Goal: Navigation & Orientation: Find specific page/section

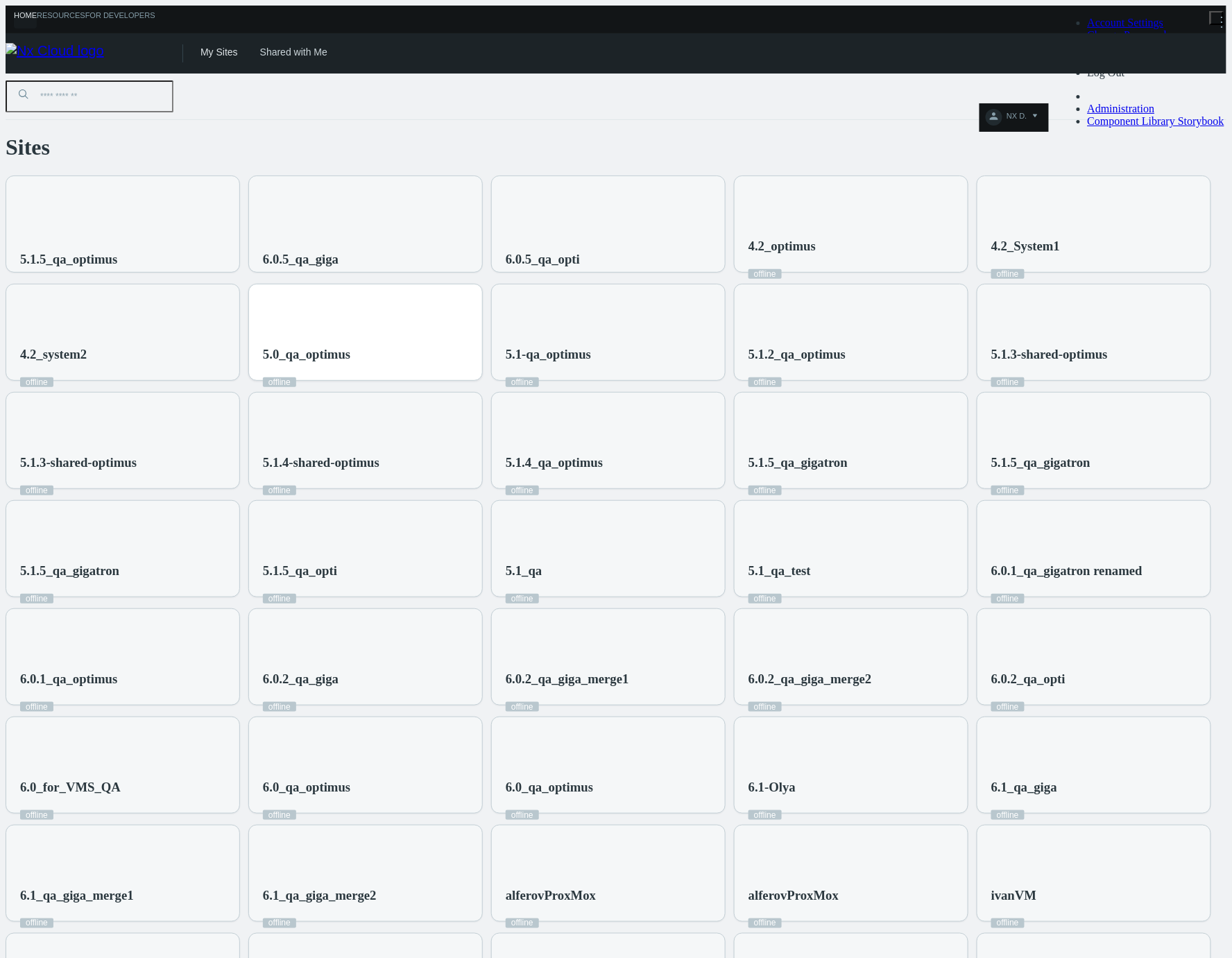
click at [482, 284] on div "5.0_qa_optimus offline" at bounding box center [365, 340] width 233 height 113
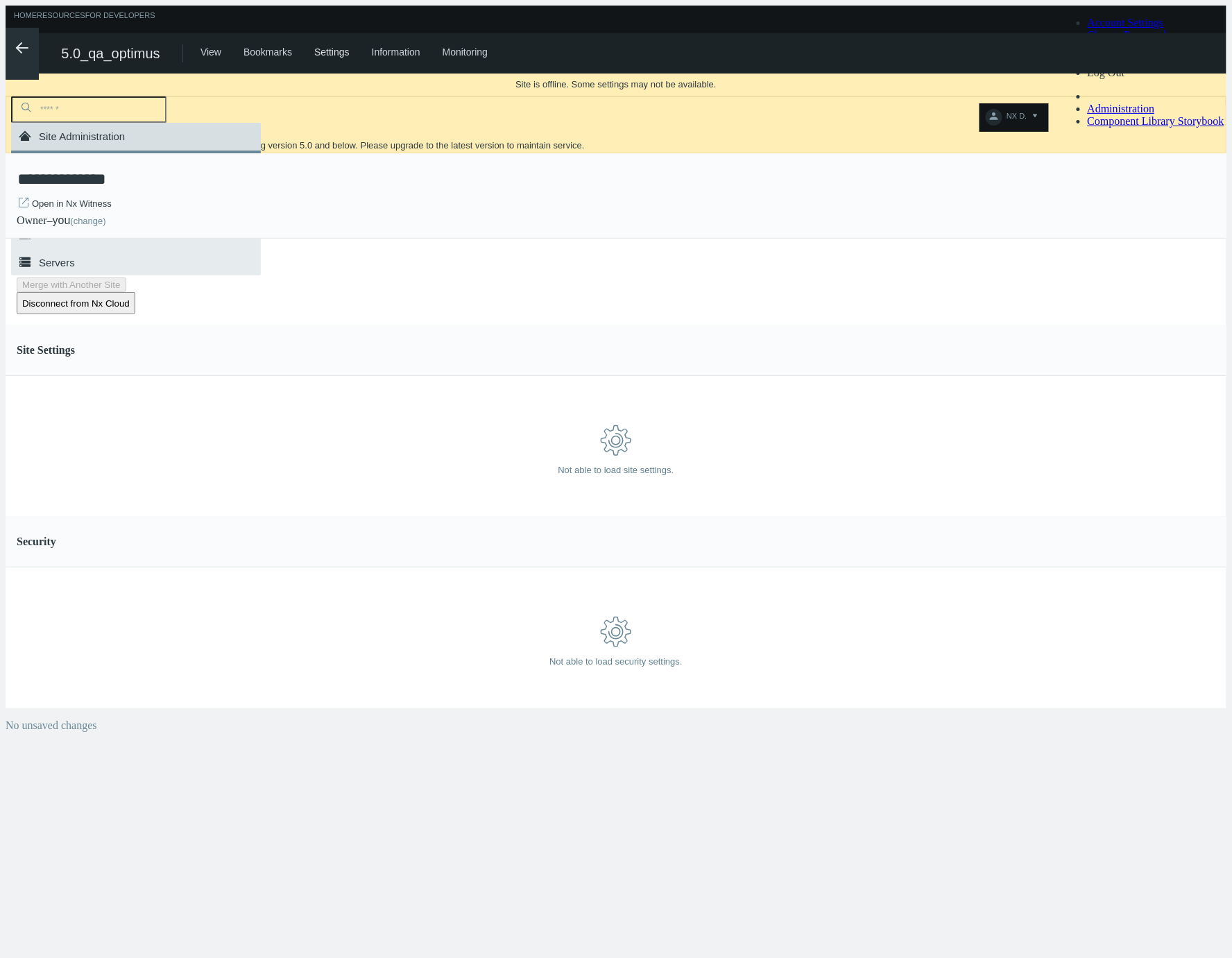
click at [23, 43] on icon ".arrow {fill-rule:evenodd;clip-rule:evenodd;fill:none;stroke:var(--btn-arrow-co…" at bounding box center [22, 47] width 17 height 17
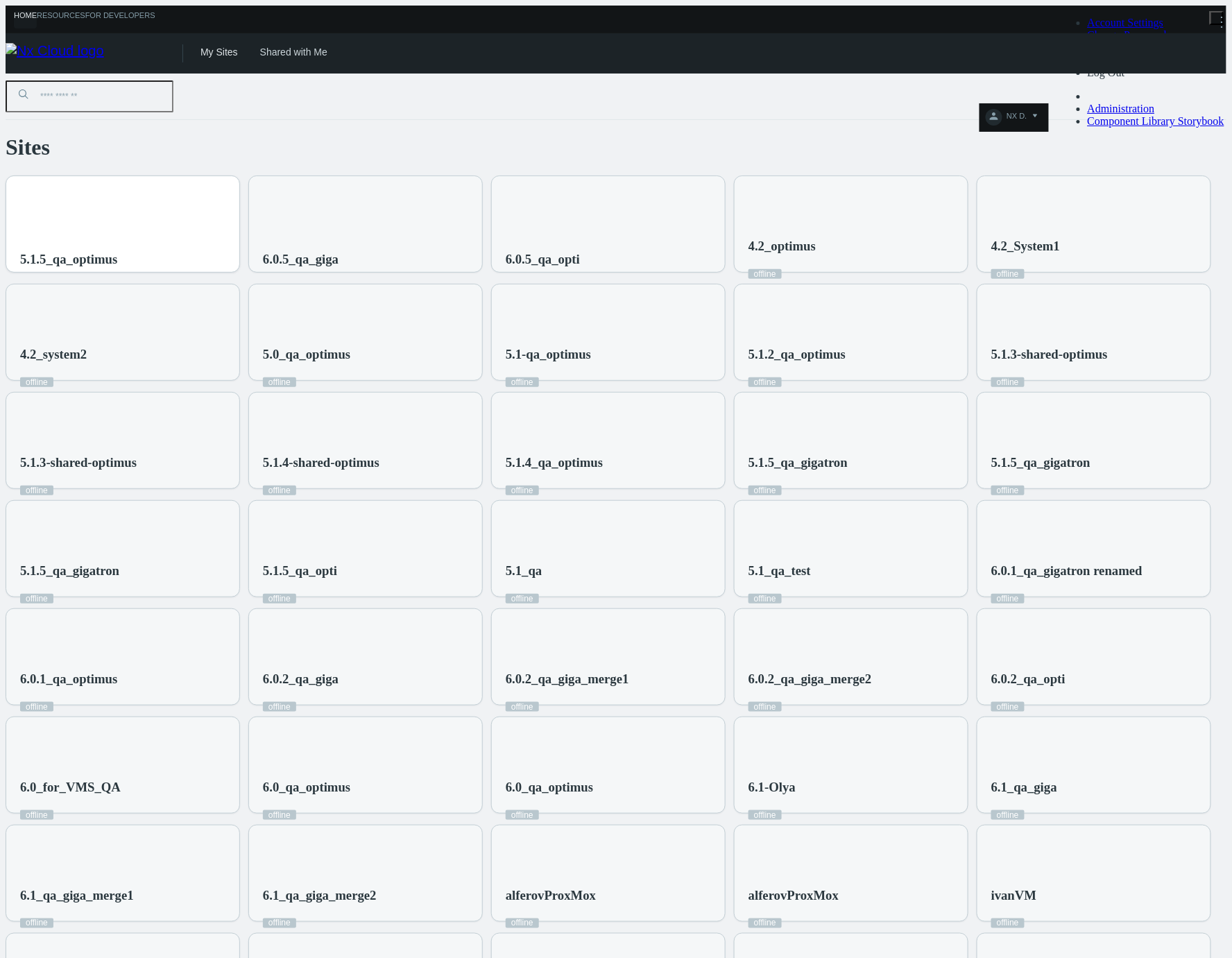
click at [198, 207] on div "5.1.5_qa_optimus" at bounding box center [123, 232] width 233 height 113
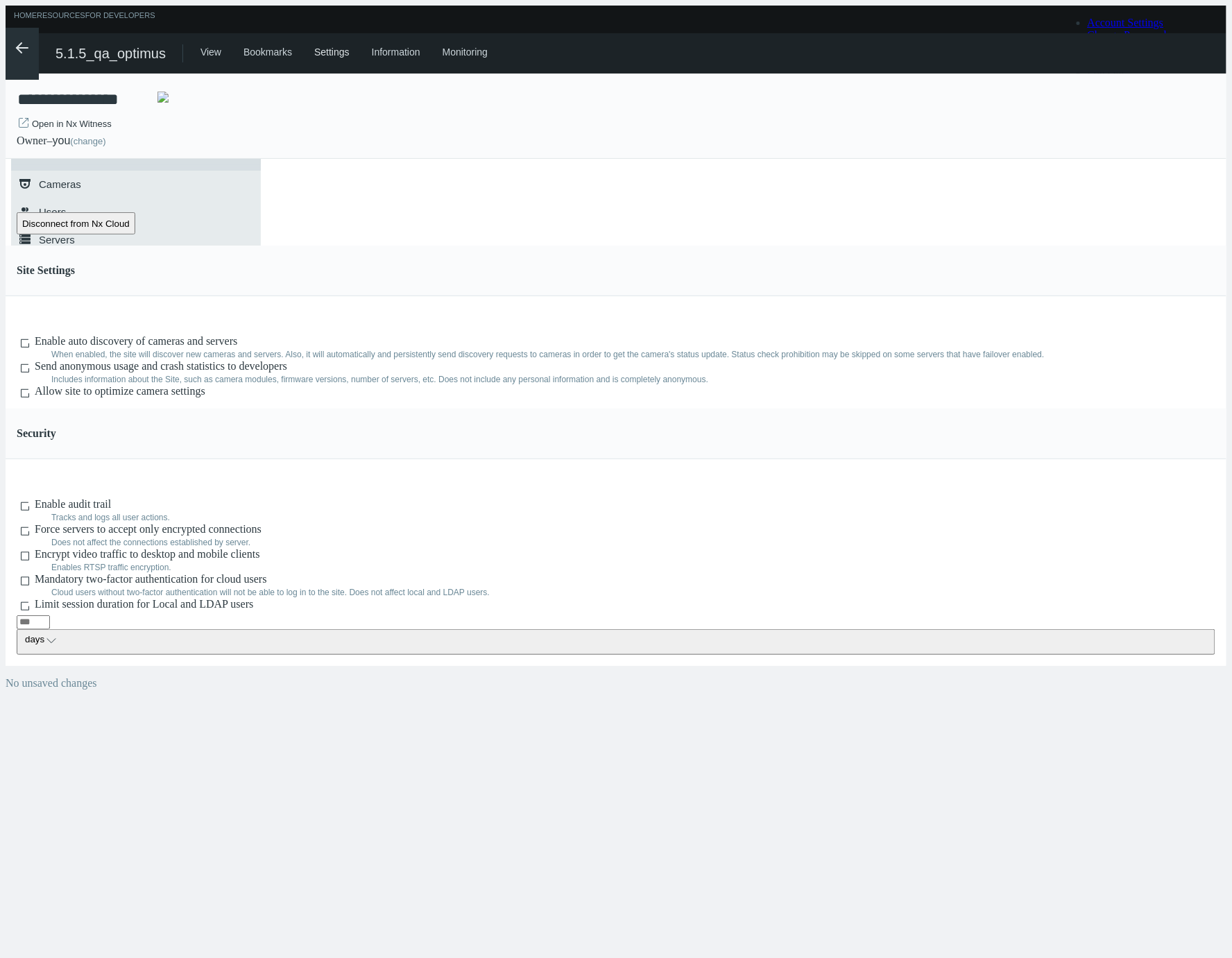
click at [23, 52] on icon ".arrow {fill-rule:evenodd;clip-rule:evenodd;fill:none;stroke:var(--btn-arrow-co…" at bounding box center [22, 47] width 17 height 17
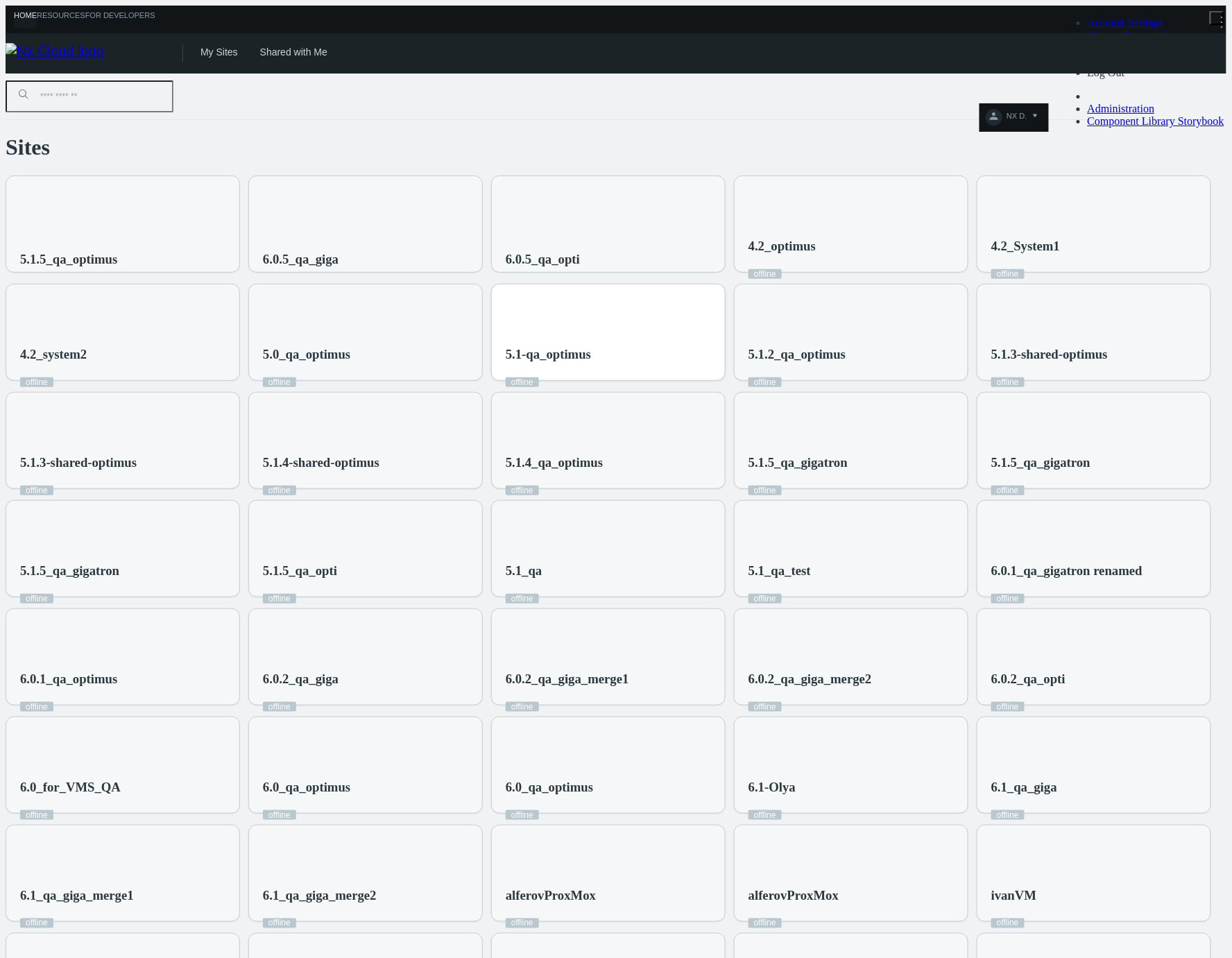
click at [724, 292] on div "5.1-qa_optimus offline" at bounding box center [608, 340] width 233 height 113
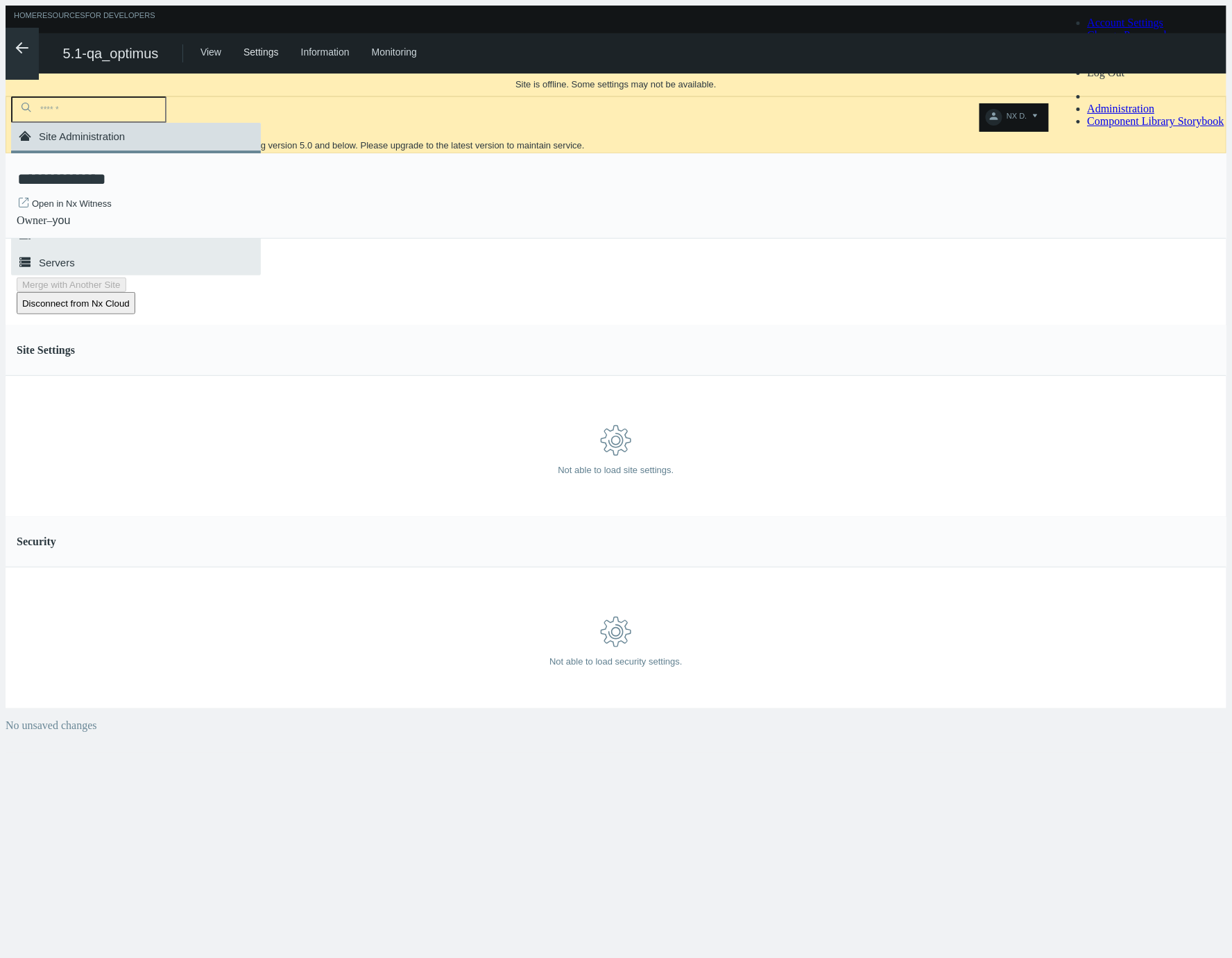
click at [18, 49] on icon ".arrow {fill-rule:evenodd;clip-rule:evenodd;fill:none;stroke:var(--btn-arrow-co…" at bounding box center [22, 47] width 17 height 17
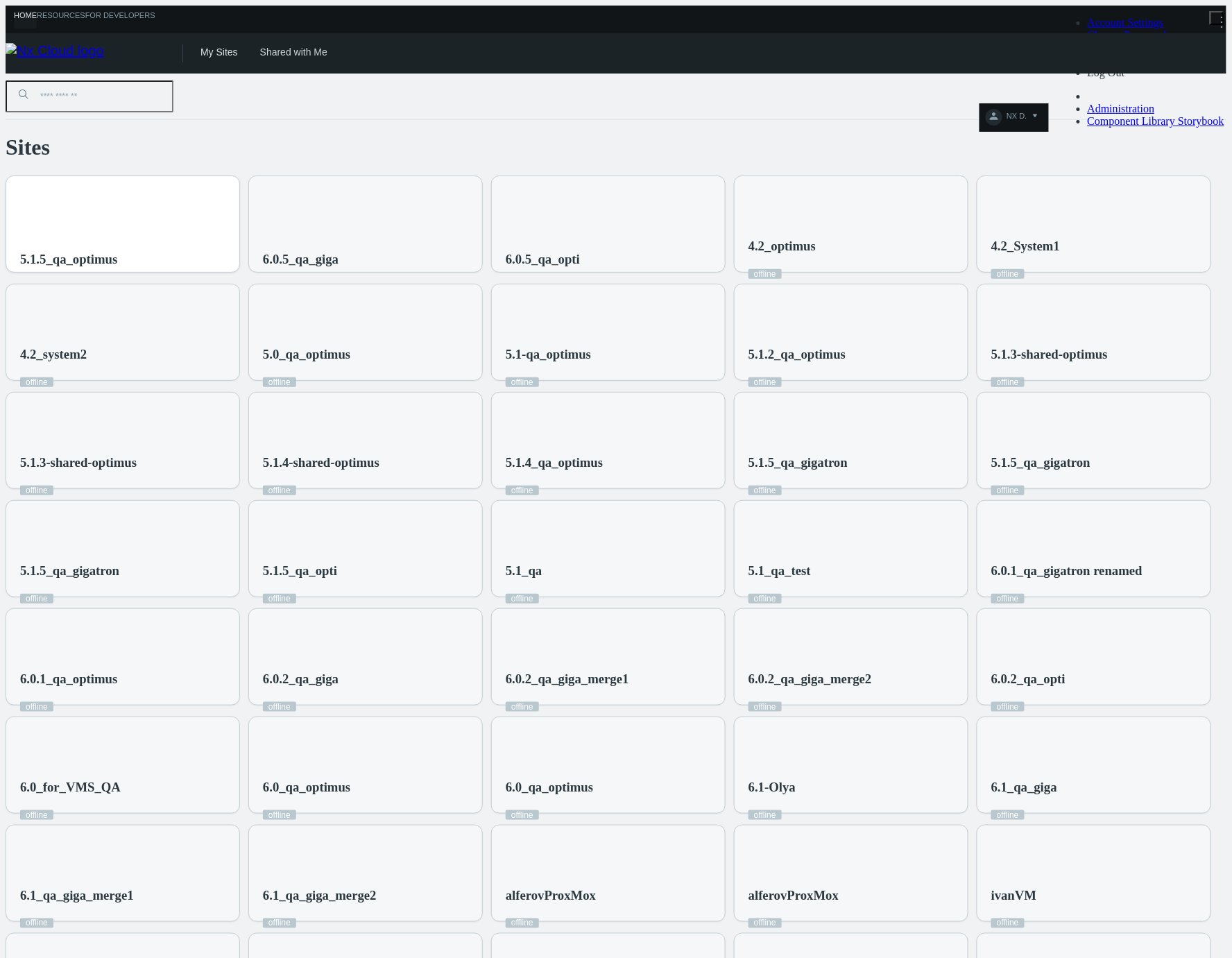
click at [239, 199] on div "5.1.5_qa_optimus" at bounding box center [123, 232] width 233 height 113
